Goal: Find specific page/section: Find specific page/section

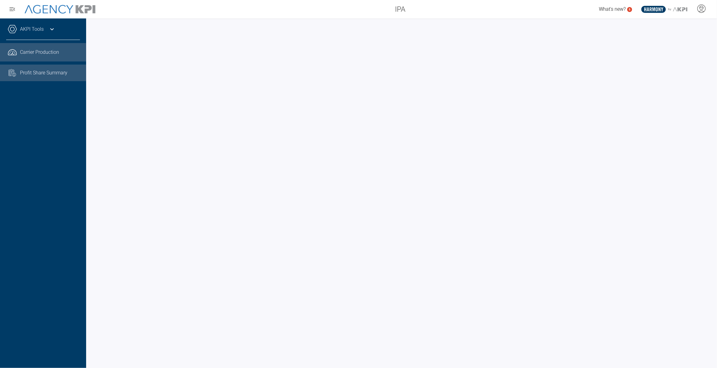
click at [58, 71] on span "Profit Share Summary" at bounding box center [43, 72] width 47 height 7
click at [570, 130] on div at bounding box center [401, 193] width 631 height 350
click at [52, 29] on icon at bounding box center [51, 29] width 7 height 7
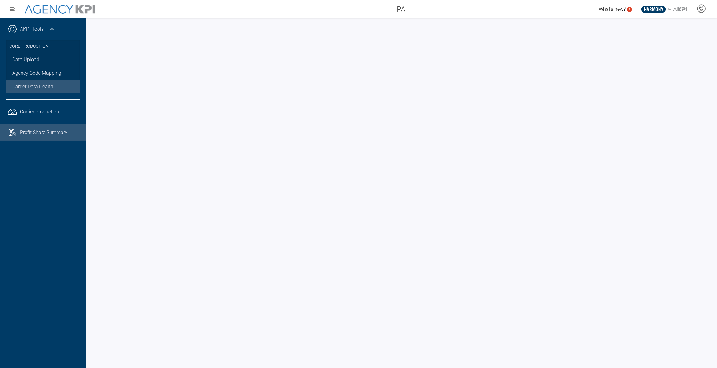
click at [47, 85] on span "Carrier Data Health" at bounding box center [32, 86] width 41 height 7
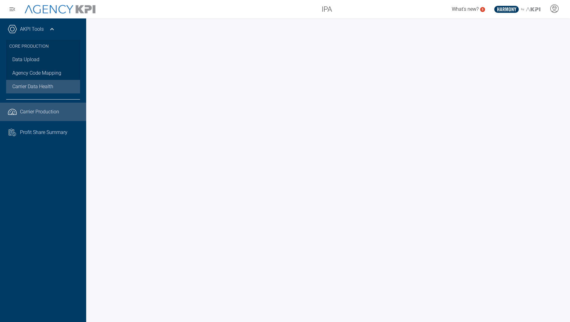
click at [46, 111] on span "Carrier Production" at bounding box center [39, 111] width 39 height 7
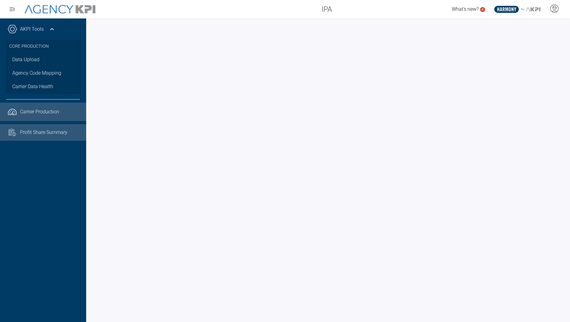
click at [42, 134] on span "Profit Share Summary" at bounding box center [43, 132] width 47 height 7
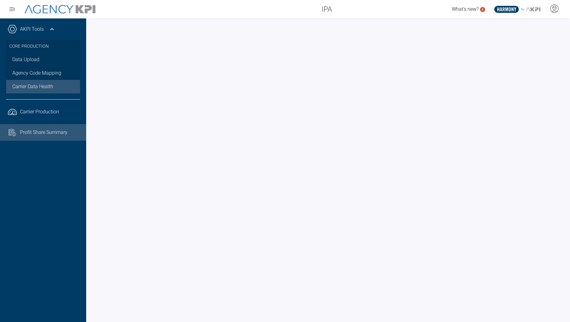
click at [41, 90] on span "Carrier Data Health" at bounding box center [32, 86] width 41 height 7
